Goal: Information Seeking & Learning: Understand process/instructions

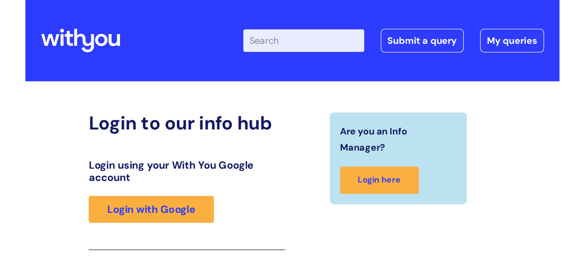
scroll to position [133, 0]
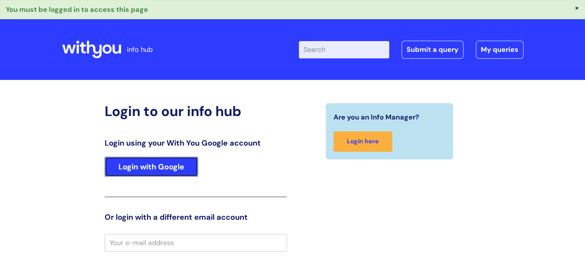
click at [177, 165] on link "Login with Google" at bounding box center [152, 167] width 94 height 20
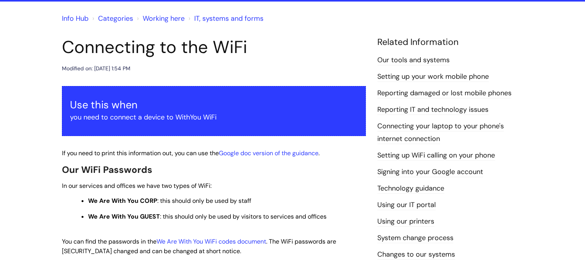
scroll to position [77, 0]
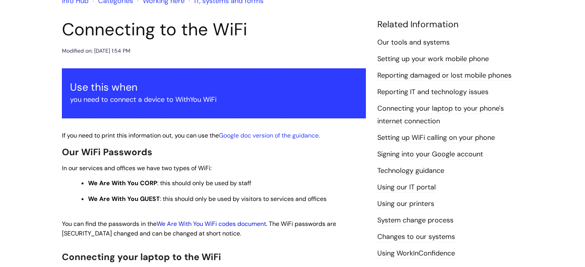
click at [226, 225] on link "We Are With You WiFi codes document" at bounding box center [212, 224] width 110 height 8
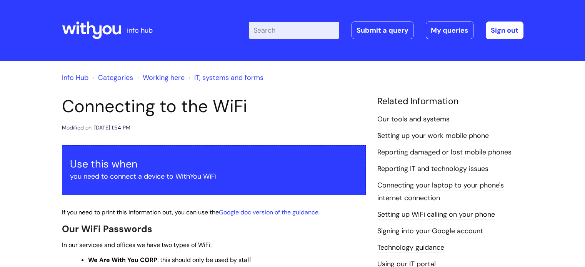
scroll to position [77, 0]
